Goal: Obtain resource: Obtain resource

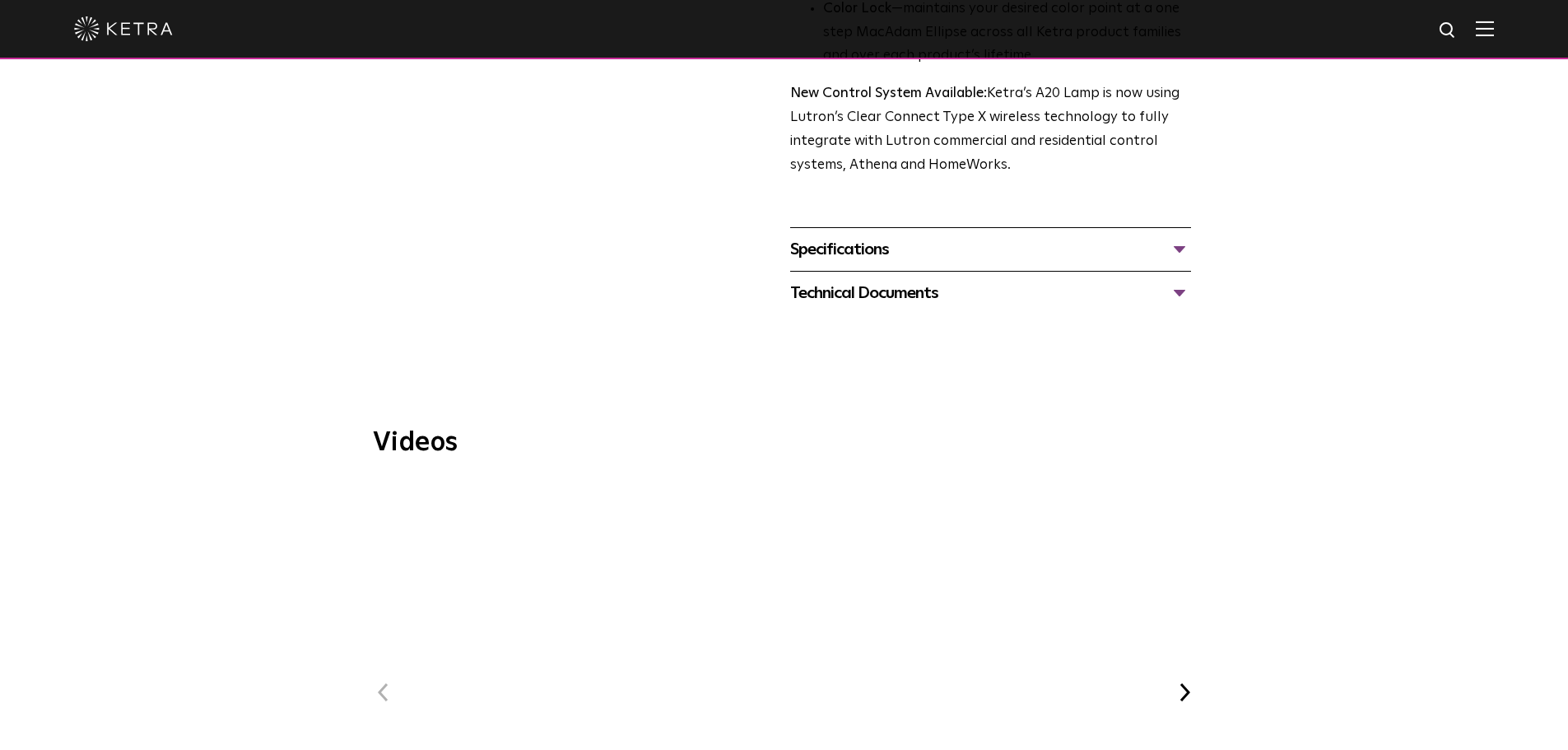
scroll to position [663, 0]
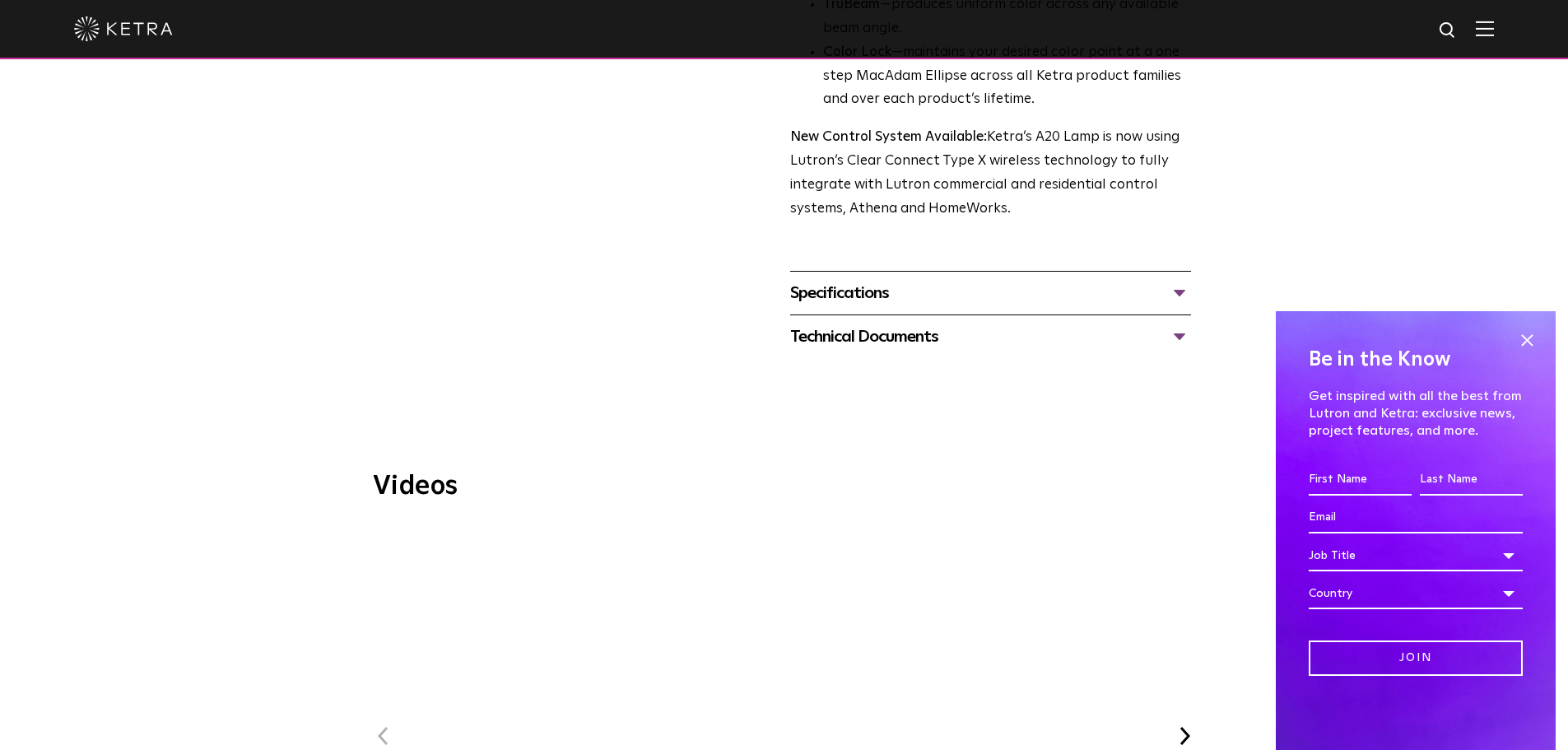
click at [1181, 280] on div "Specifications" at bounding box center [990, 293] width 401 height 26
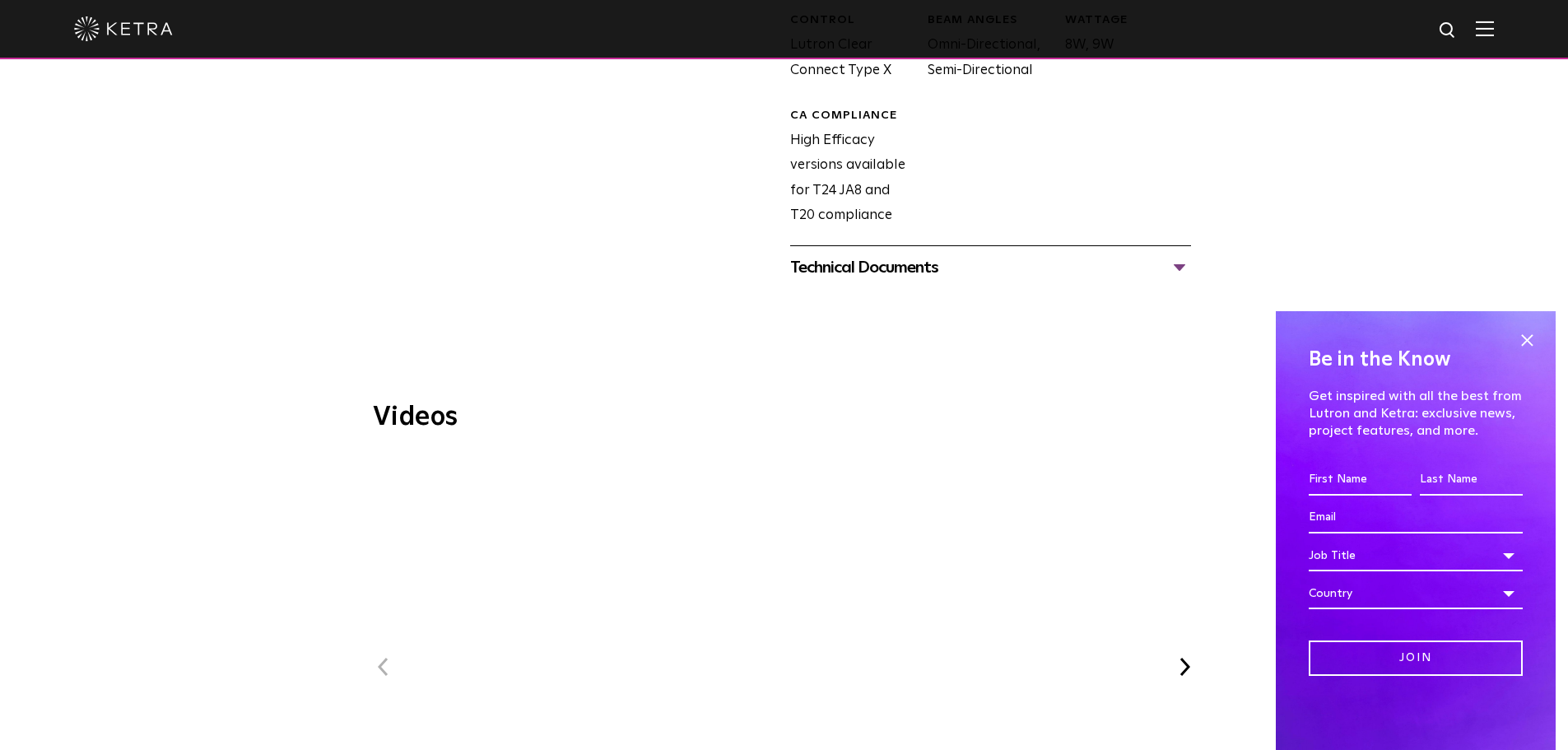
scroll to position [1118, 0]
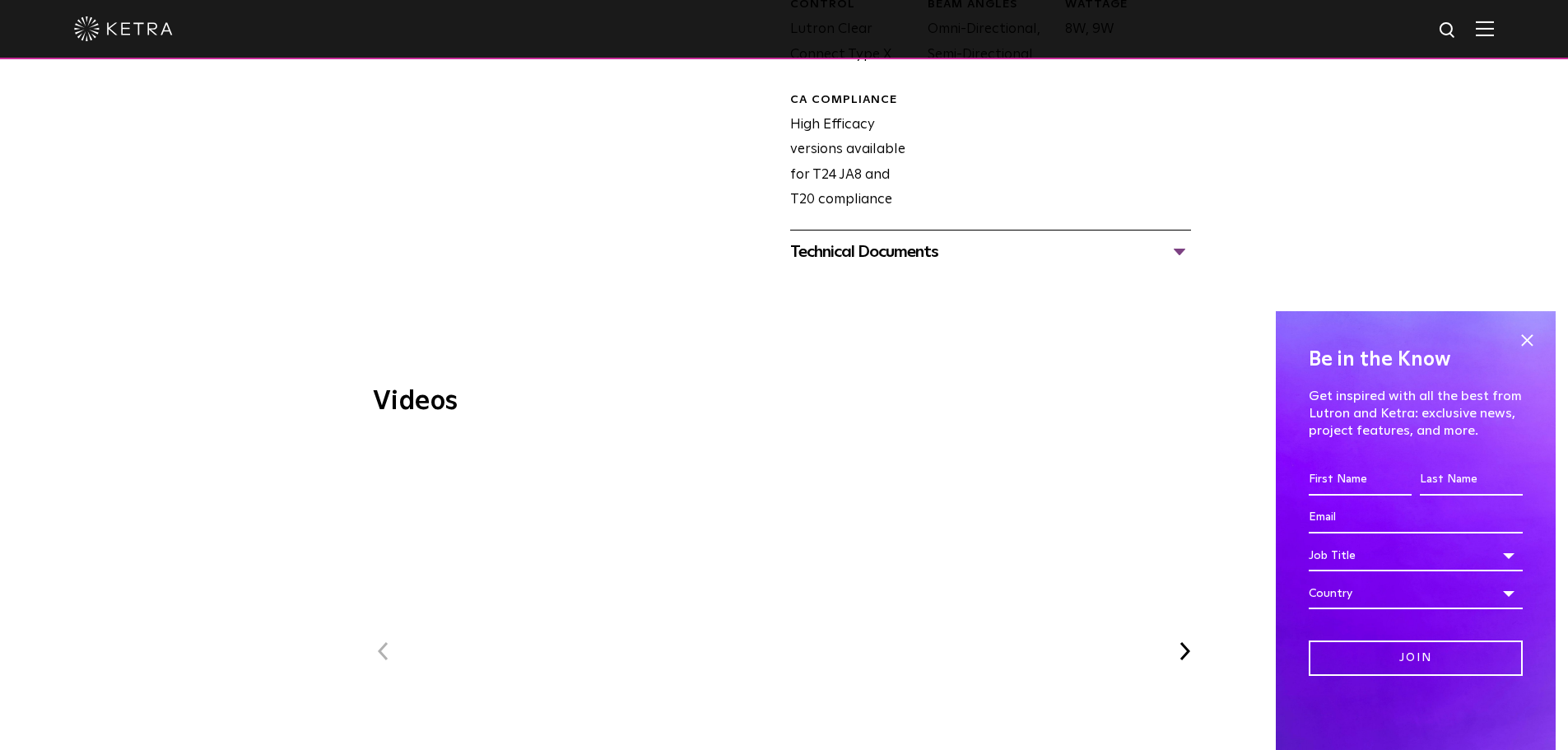
click at [1180, 239] on div "Technical Documents" at bounding box center [990, 252] width 401 height 26
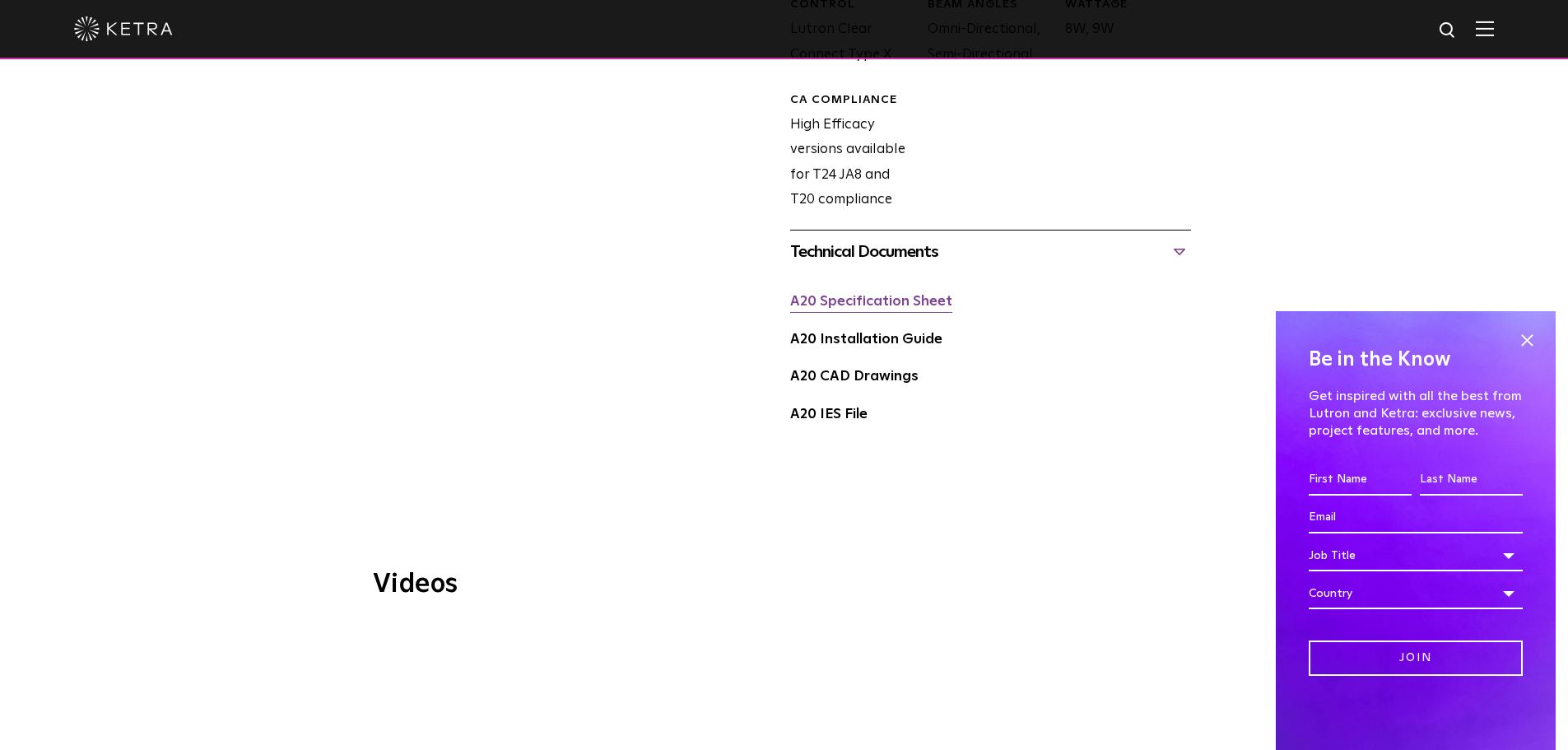
click at [887, 295] on link "A20 Specification Sheet" at bounding box center [871, 301] width 162 height 14
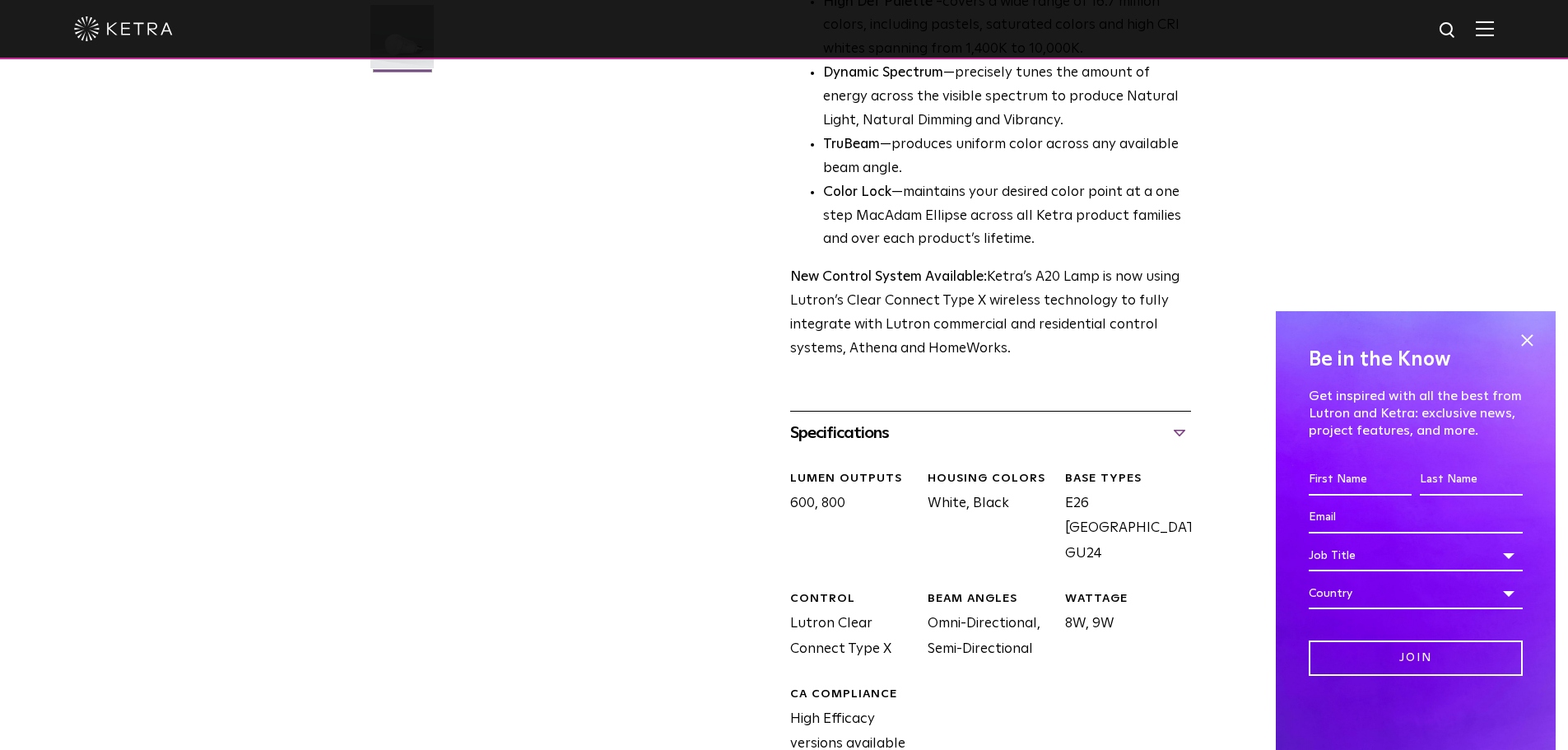
scroll to position [522, 0]
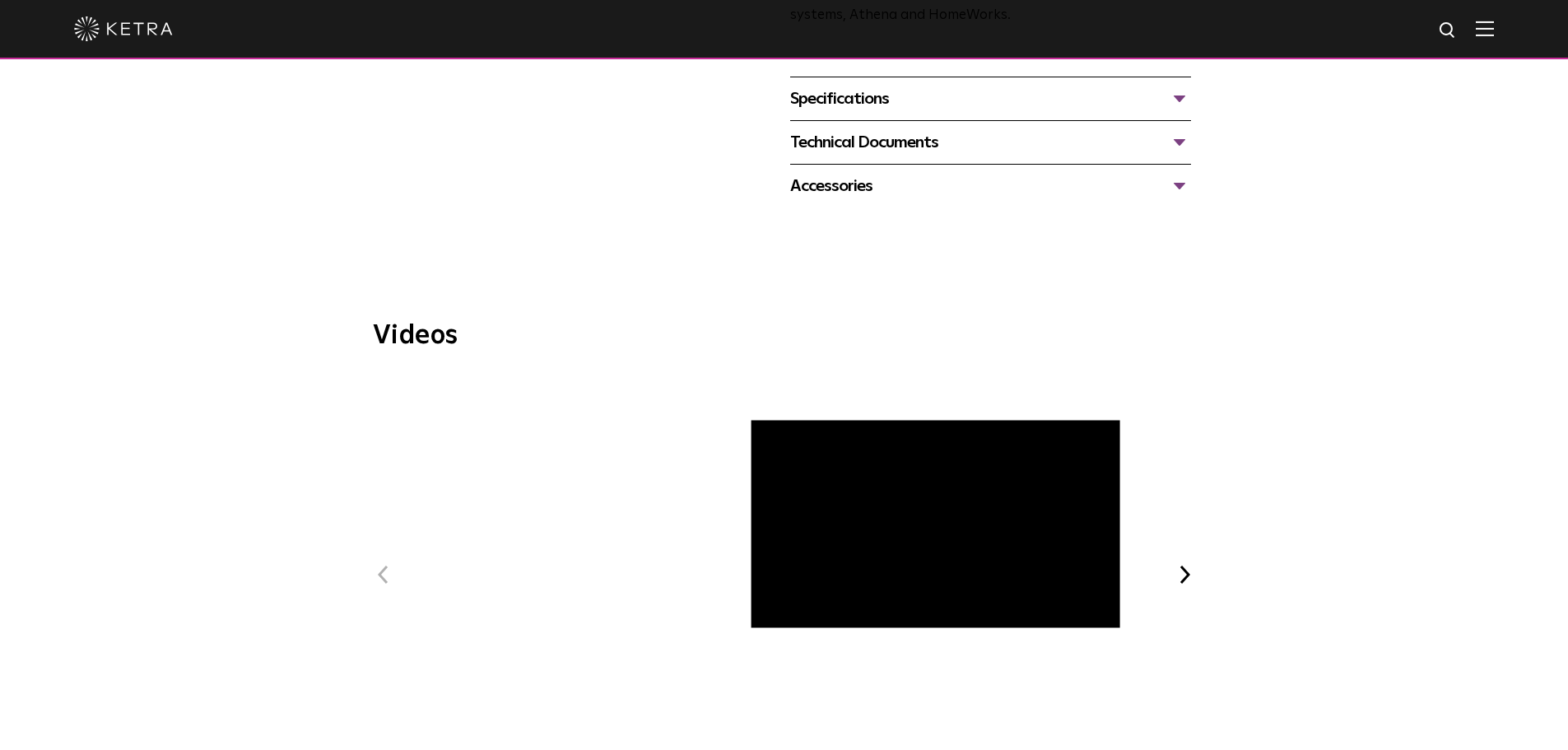
scroll to position [743, 0]
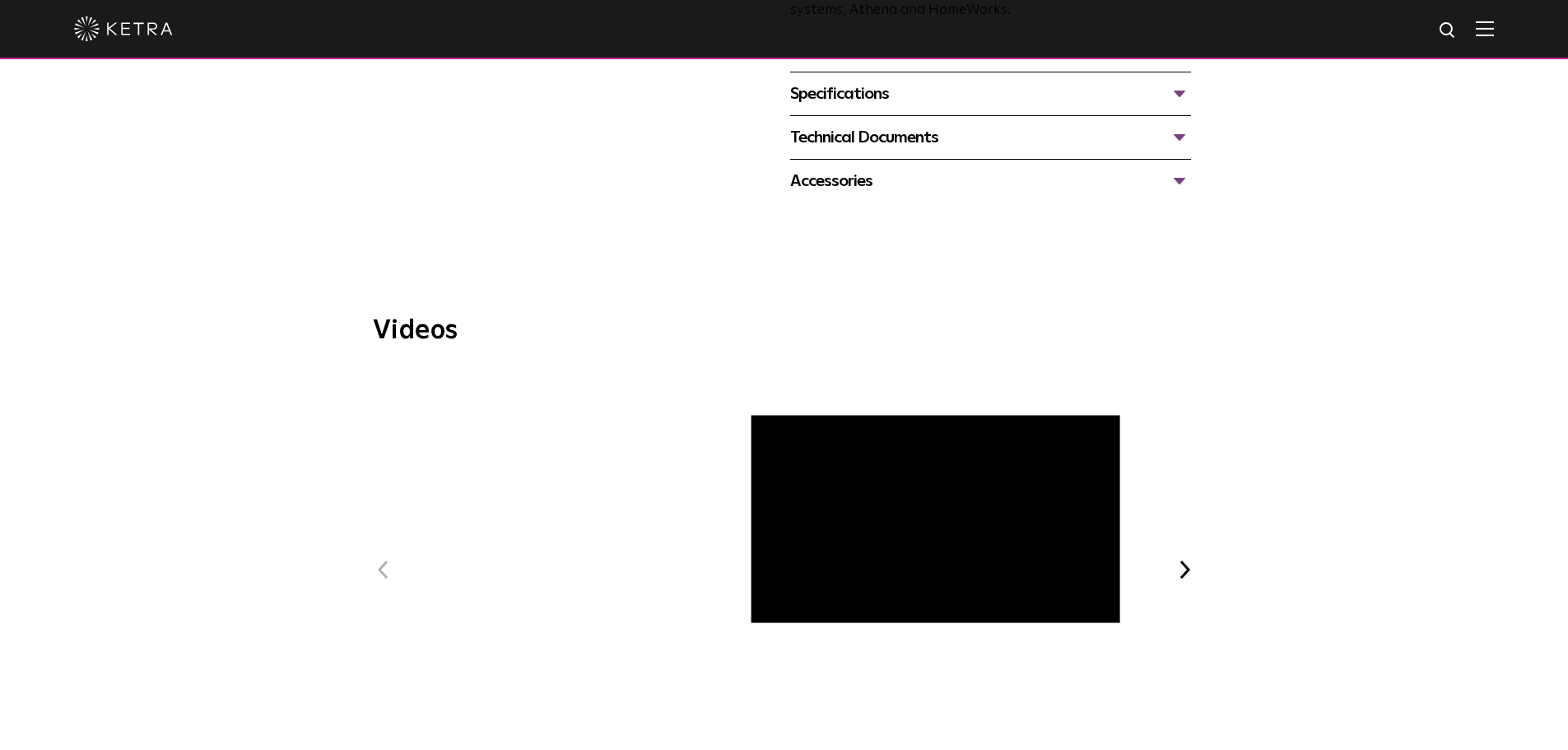
click at [1174, 138] on div "Technical Documents" at bounding box center [990, 137] width 401 height 26
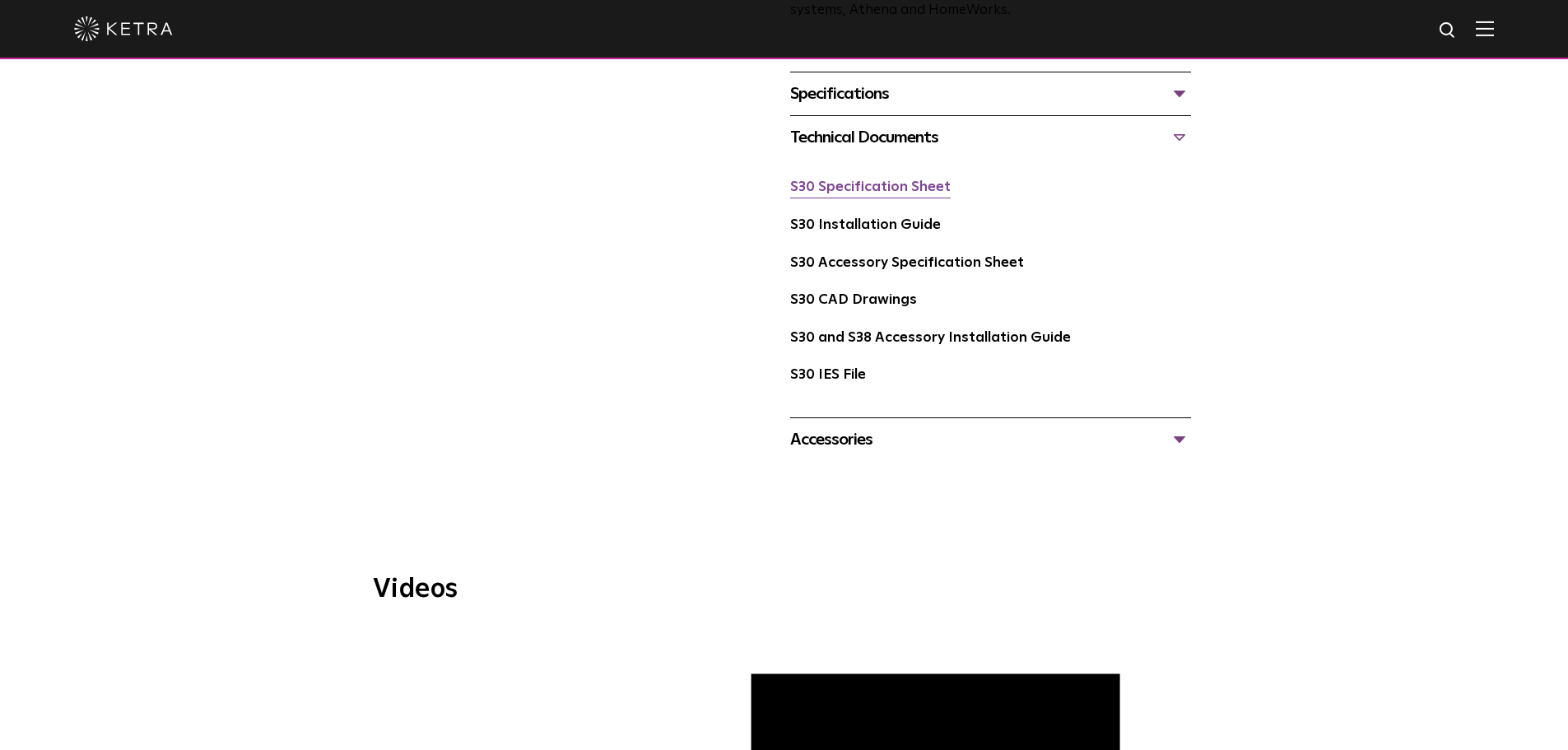
click at [880, 190] on link "S30 Specification Sheet" at bounding box center [870, 187] width 161 height 14
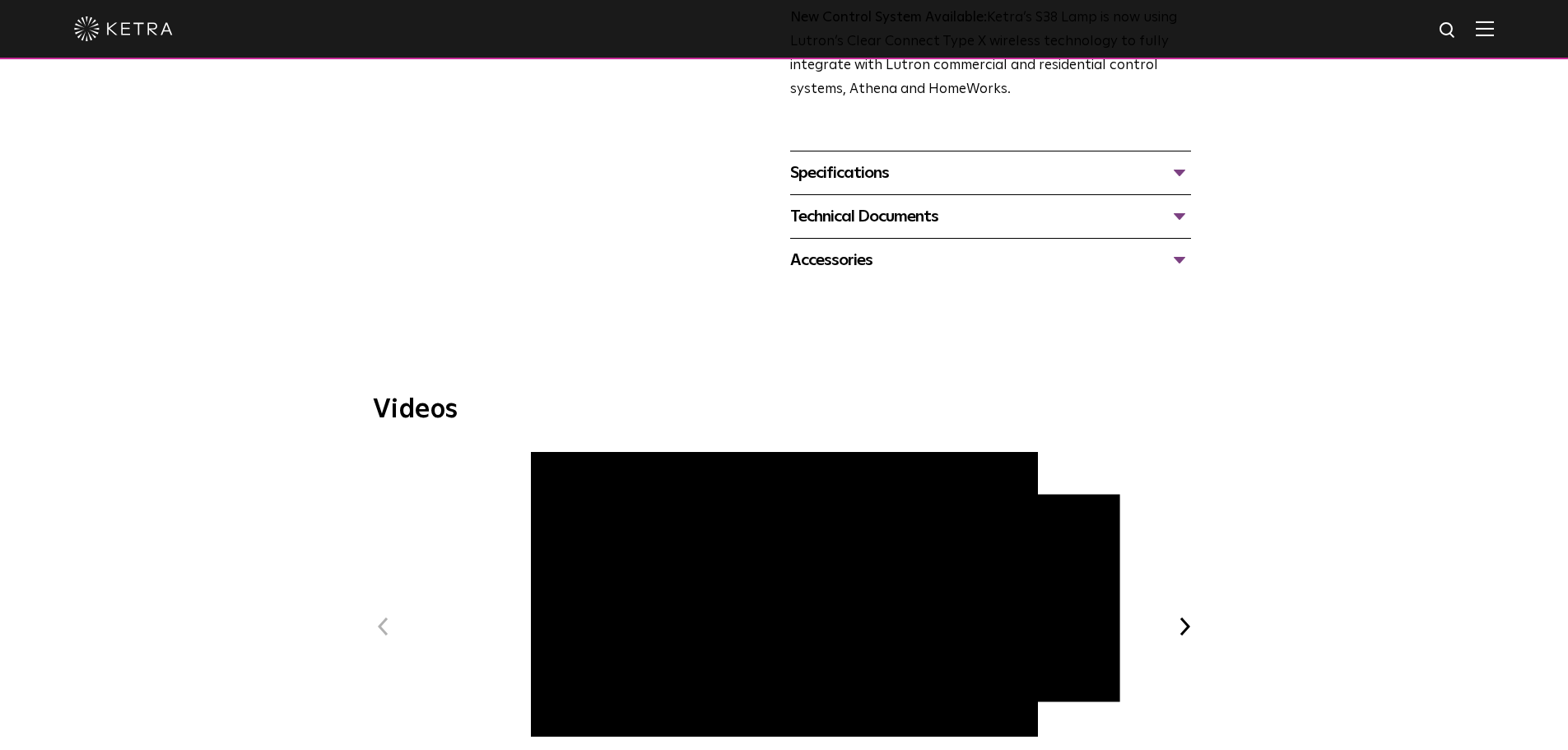
scroll to position [656, 0]
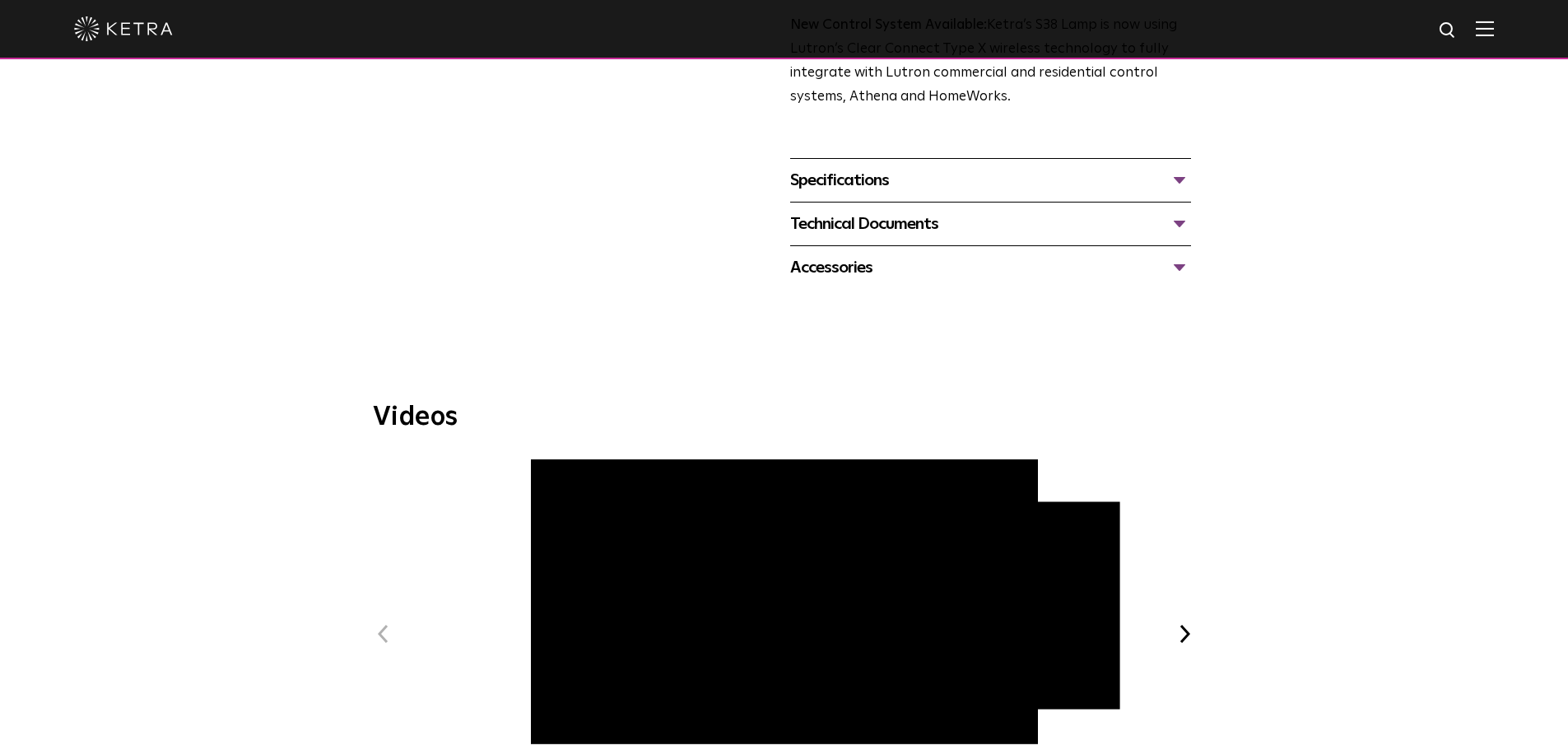
click at [549, 725] on span "Ketra Beauty + Light Experience" at bounding box center [784, 647] width 554 height 375
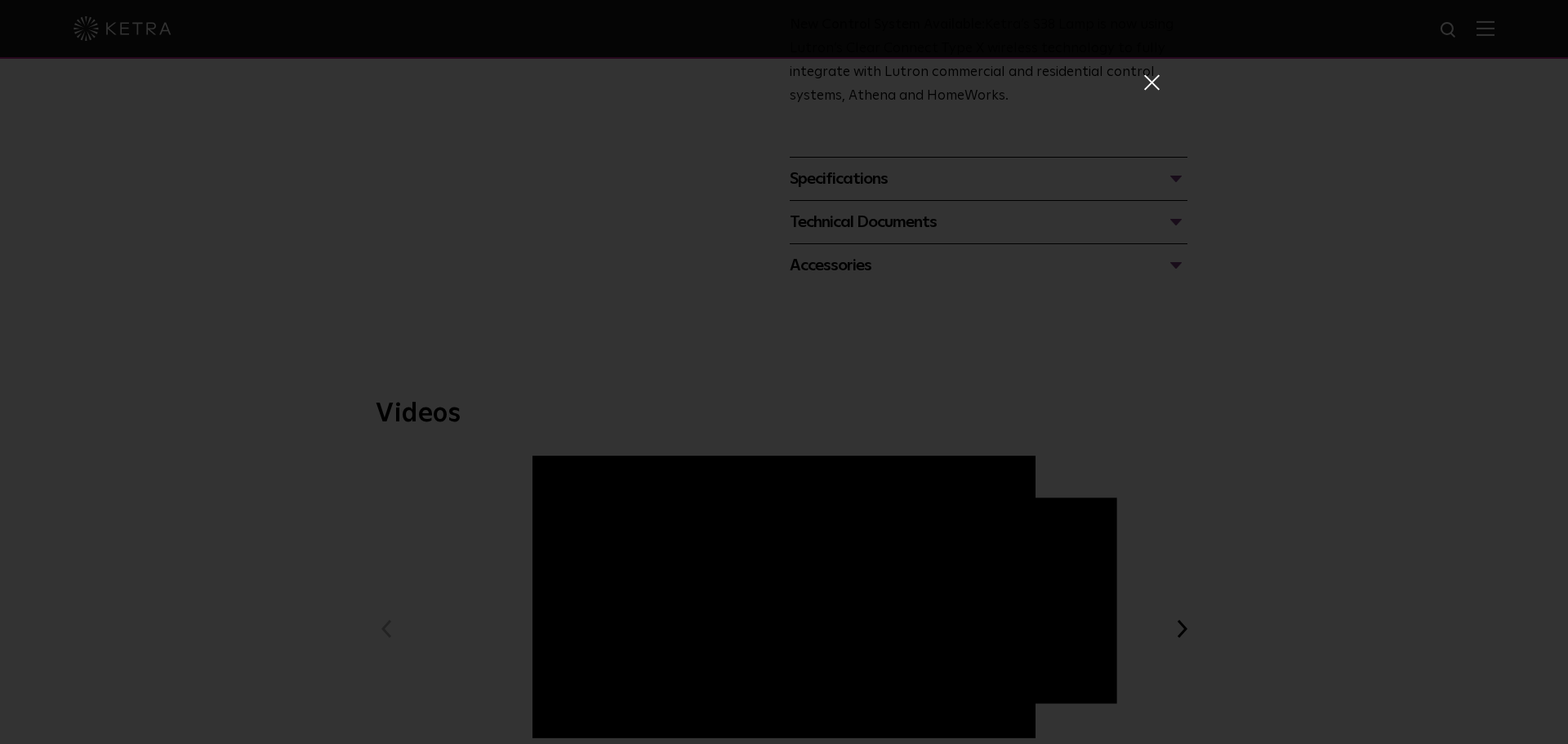
click at [1151, 88] on span at bounding box center [1151, 82] width 18 height 16
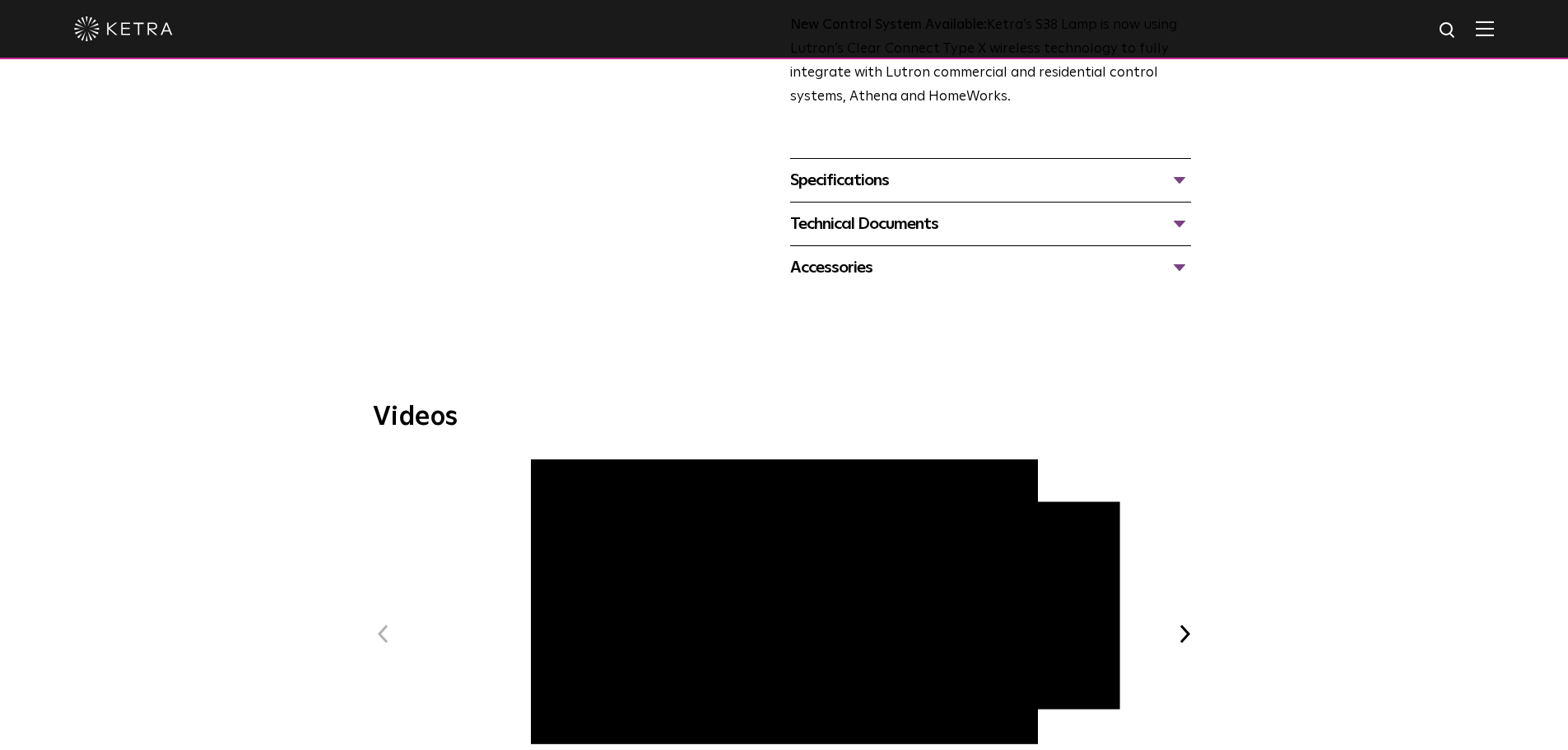
click at [1179, 232] on div "Technical Documents" at bounding box center [990, 224] width 401 height 26
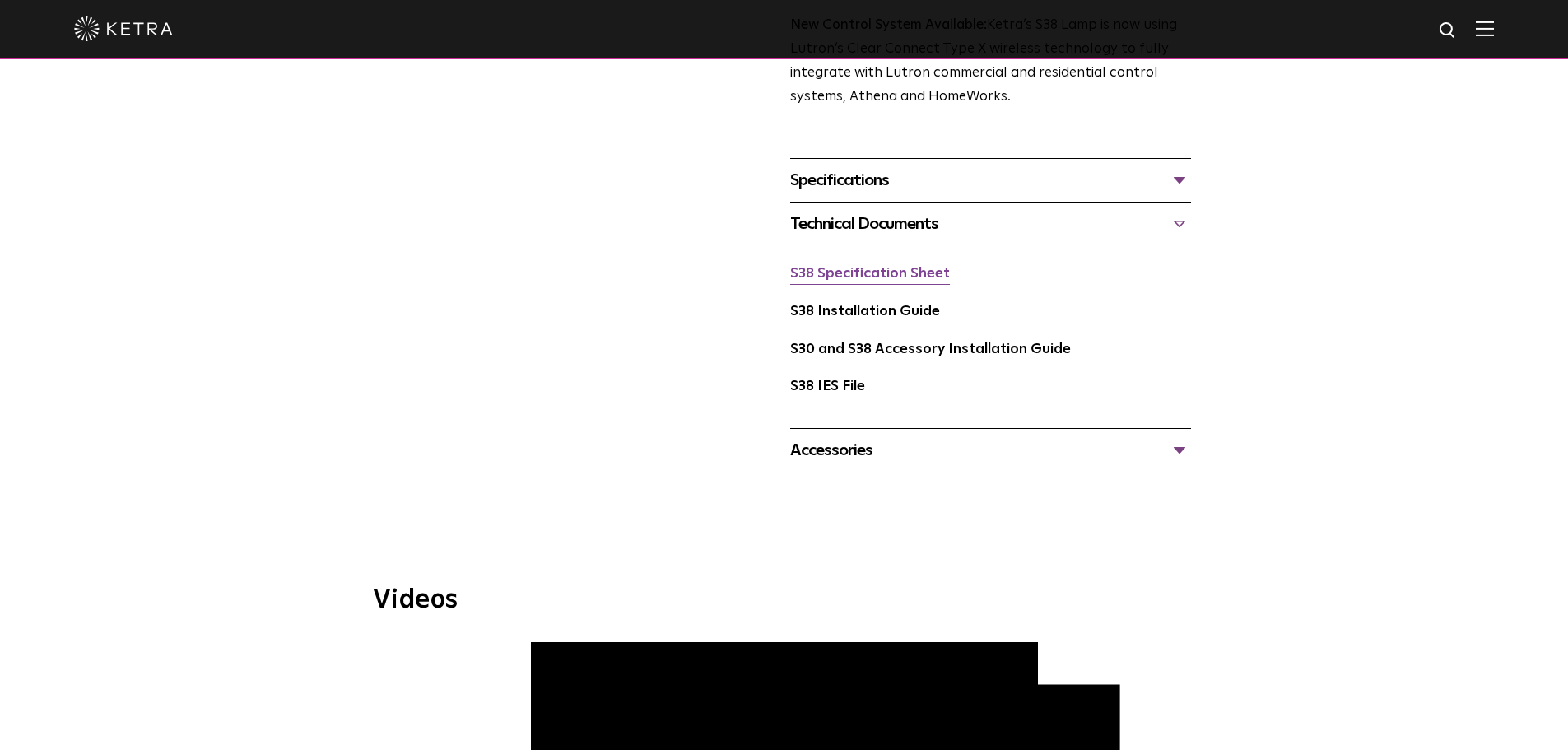
click at [908, 276] on link "S38 Specification Sheet" at bounding box center [870, 273] width 160 height 14
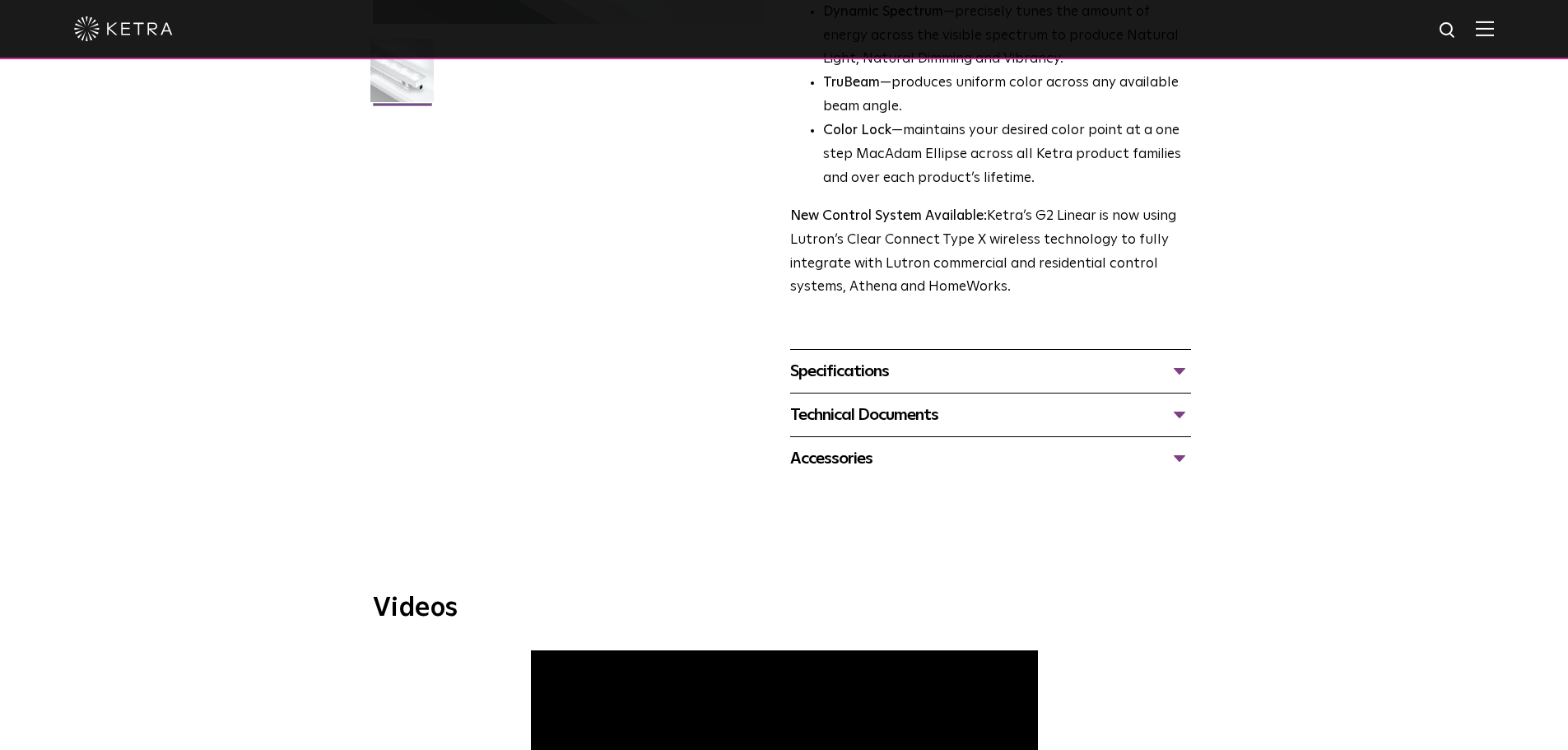
scroll to position [487, 0]
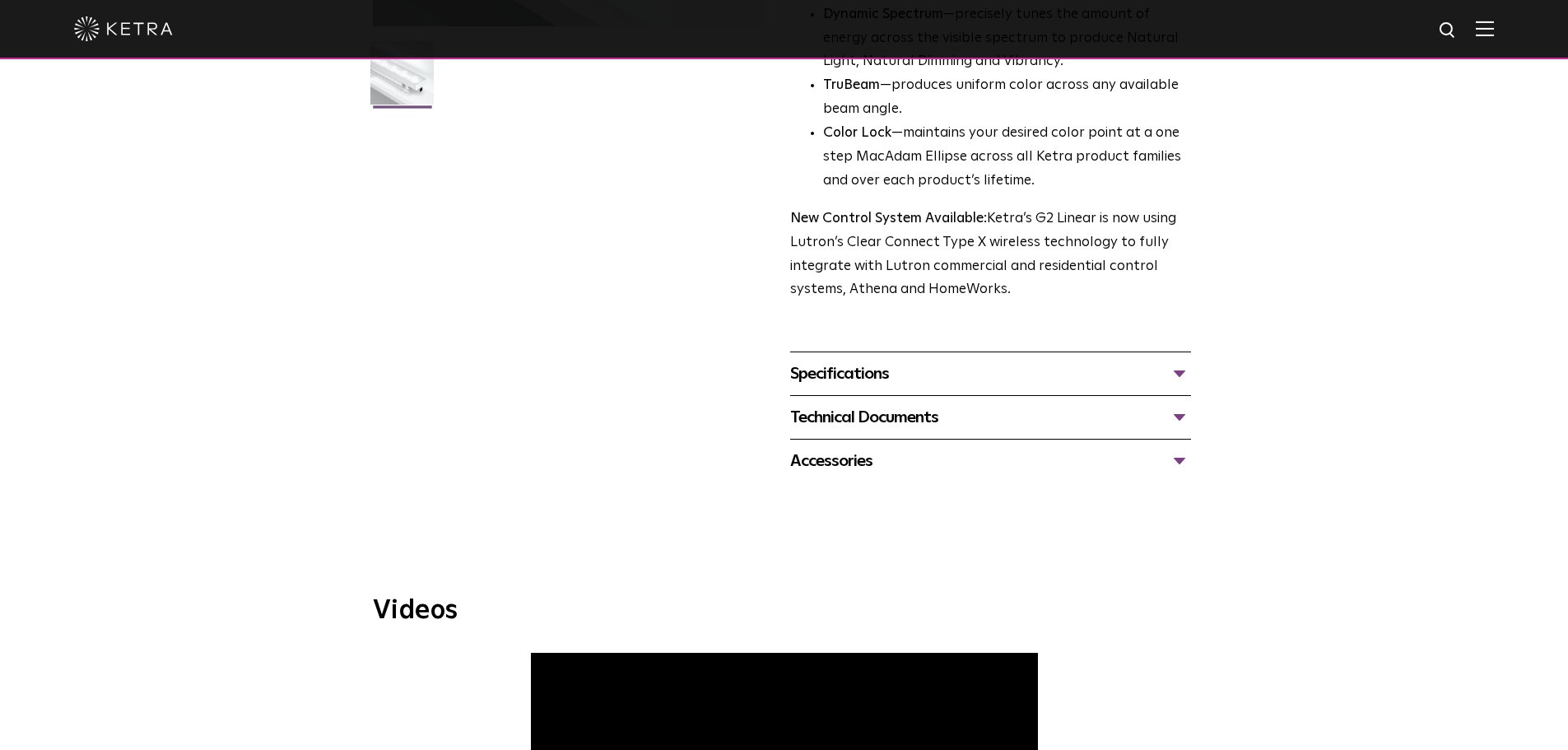
click at [1178, 420] on div "Technical Documents" at bounding box center [990, 417] width 401 height 26
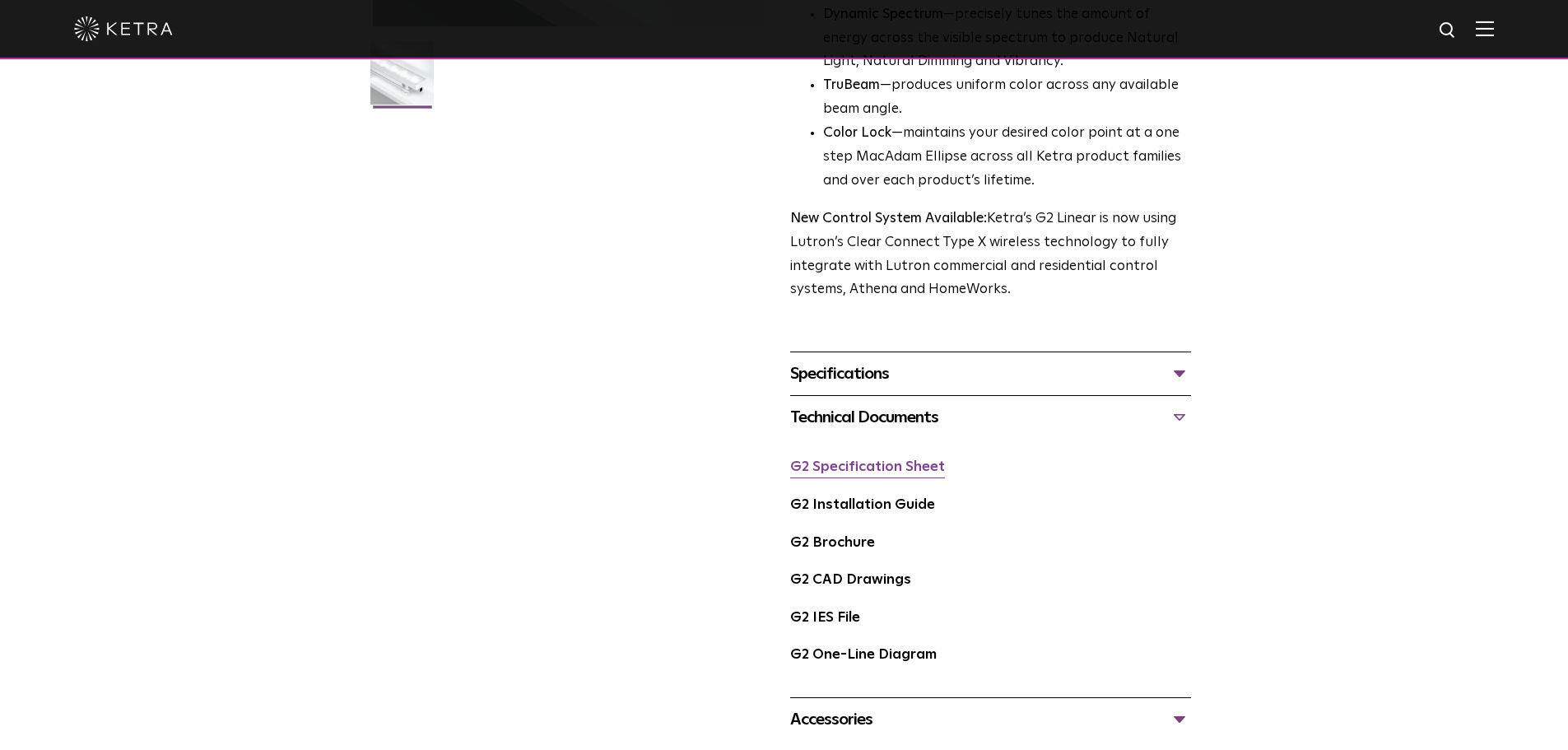
click at [888, 469] on link "G2 Specification Sheet" at bounding box center [867, 467] width 155 height 14
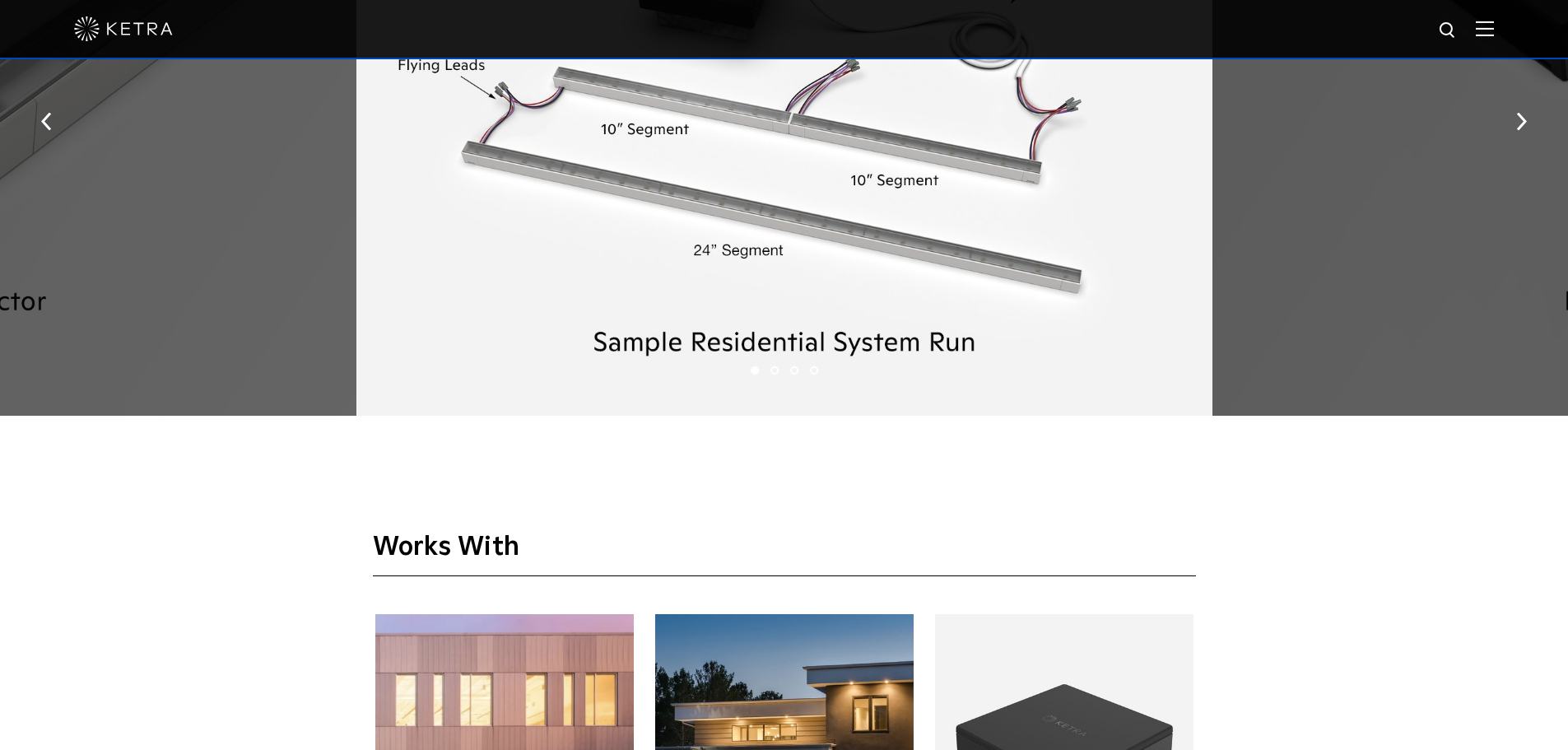
scroll to position [3228, 0]
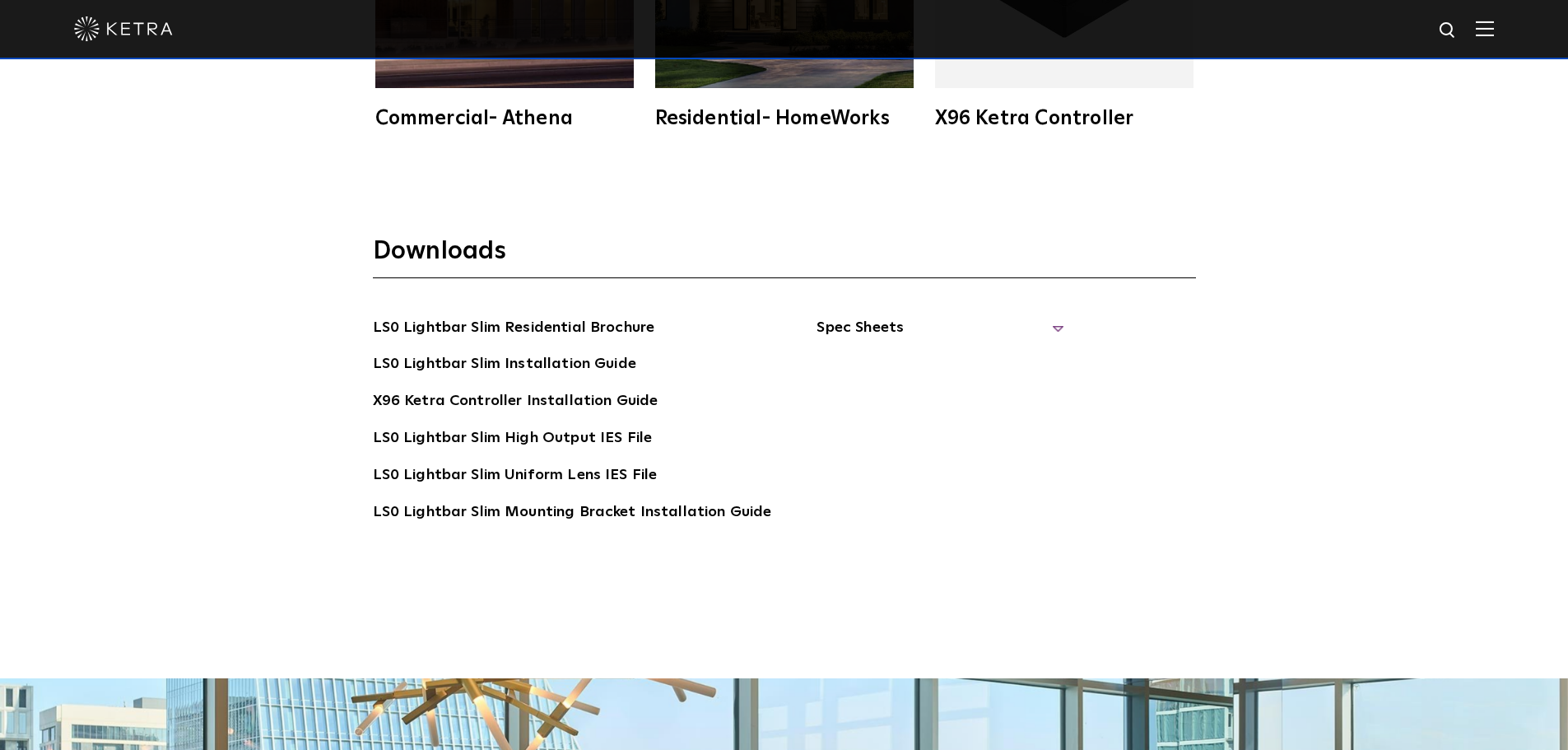
click at [858, 325] on span "Spec Sheets" at bounding box center [940, 334] width 247 height 36
click at [950, 369] on link "LS0 Lightbar Slim Spec Sheet" at bounding box center [943, 365] width 212 height 26
